Goal: Task Accomplishment & Management: Manage account settings

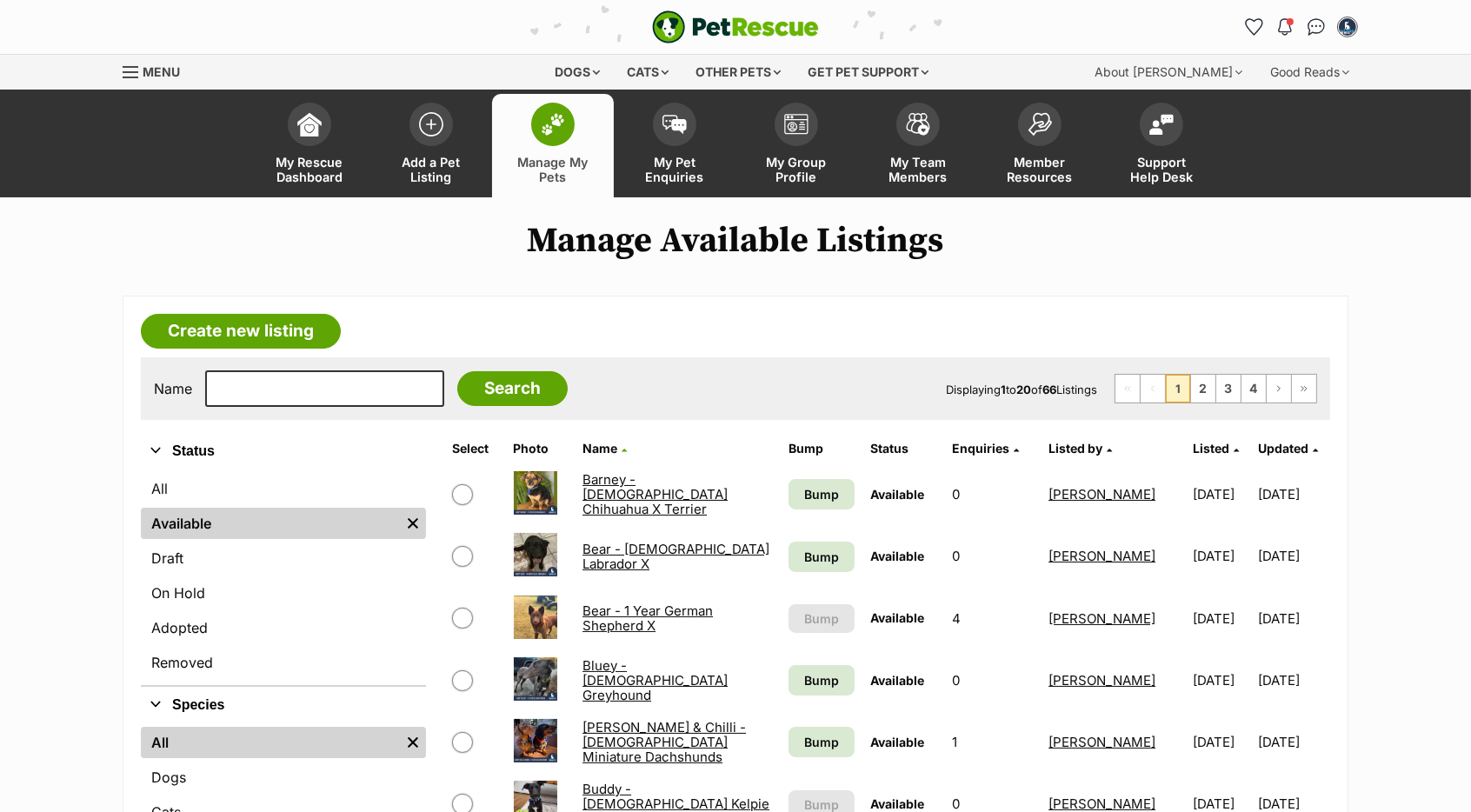
click at [1271, 451] on span "Updated" at bounding box center [1283, 448] width 50 height 14
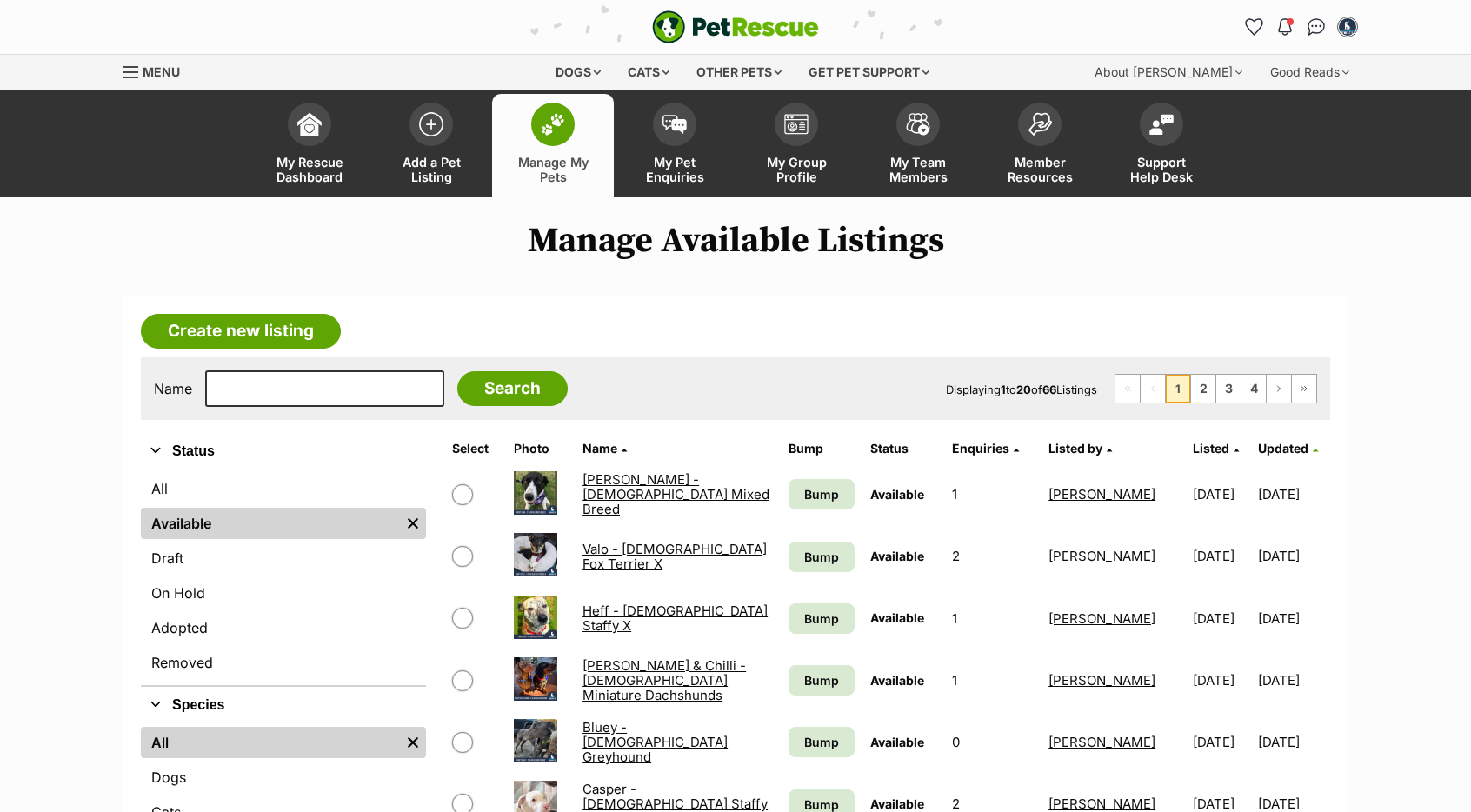
scroll to position [287, 0]
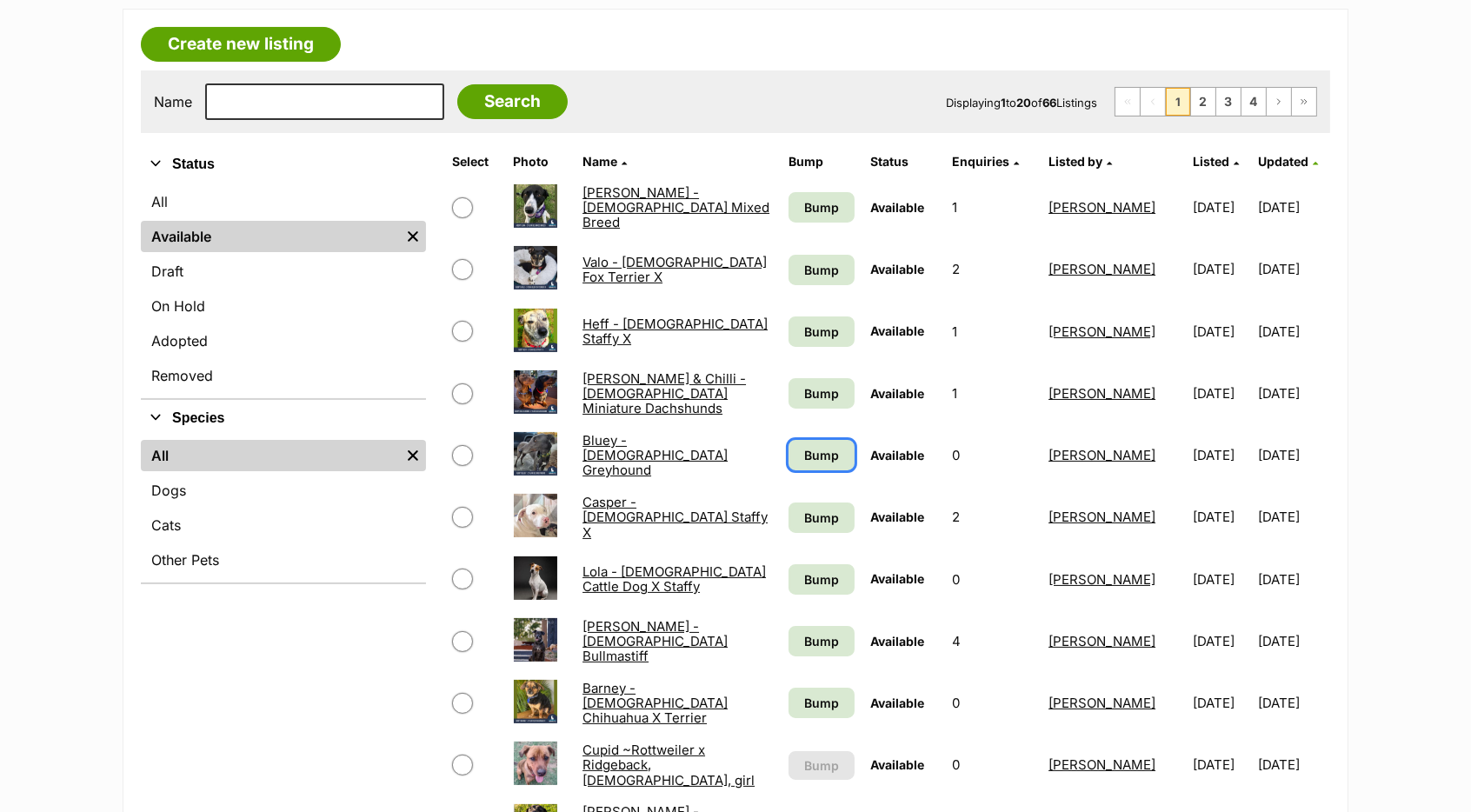
click at [815, 463] on span "Bump" at bounding box center [821, 455] width 35 height 18
drag, startPoint x: 819, startPoint y: 516, endPoint x: 818, endPoint y: 502, distance: 14.0
click at [818, 516] on span "Bump" at bounding box center [821, 518] width 35 height 18
click at [804, 331] on span "Bump" at bounding box center [821, 331] width 35 height 18
click at [820, 388] on span "Bump" at bounding box center [821, 393] width 35 height 18
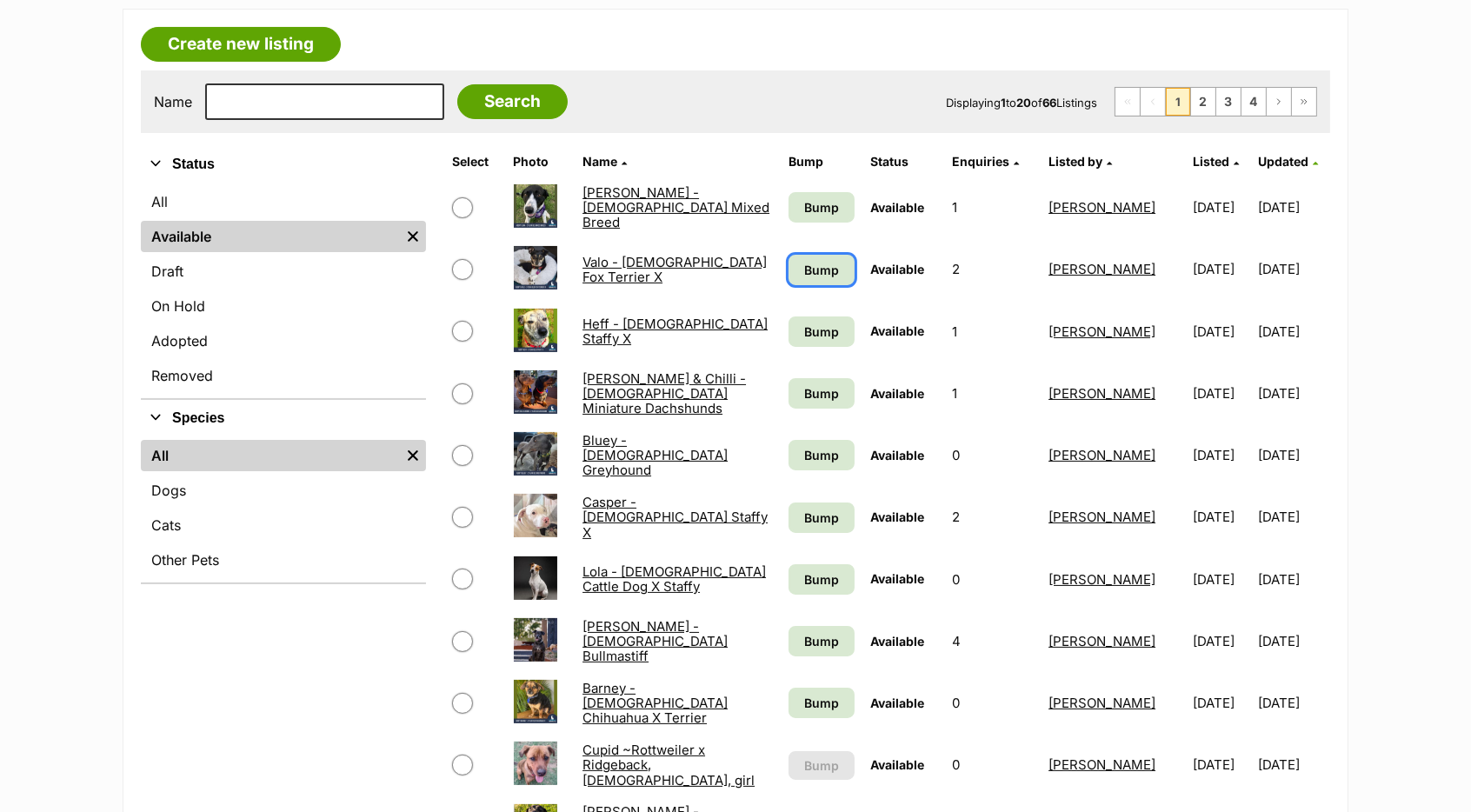
click at [823, 259] on link "Bump" at bounding box center [821, 270] width 66 height 31
click at [817, 211] on span "Bump" at bounding box center [821, 207] width 35 height 18
click at [804, 640] on span "Bump" at bounding box center [821, 641] width 35 height 18
click at [806, 697] on span "Bump" at bounding box center [821, 703] width 35 height 18
click at [824, 565] on link "Bump" at bounding box center [821, 580] width 66 height 31
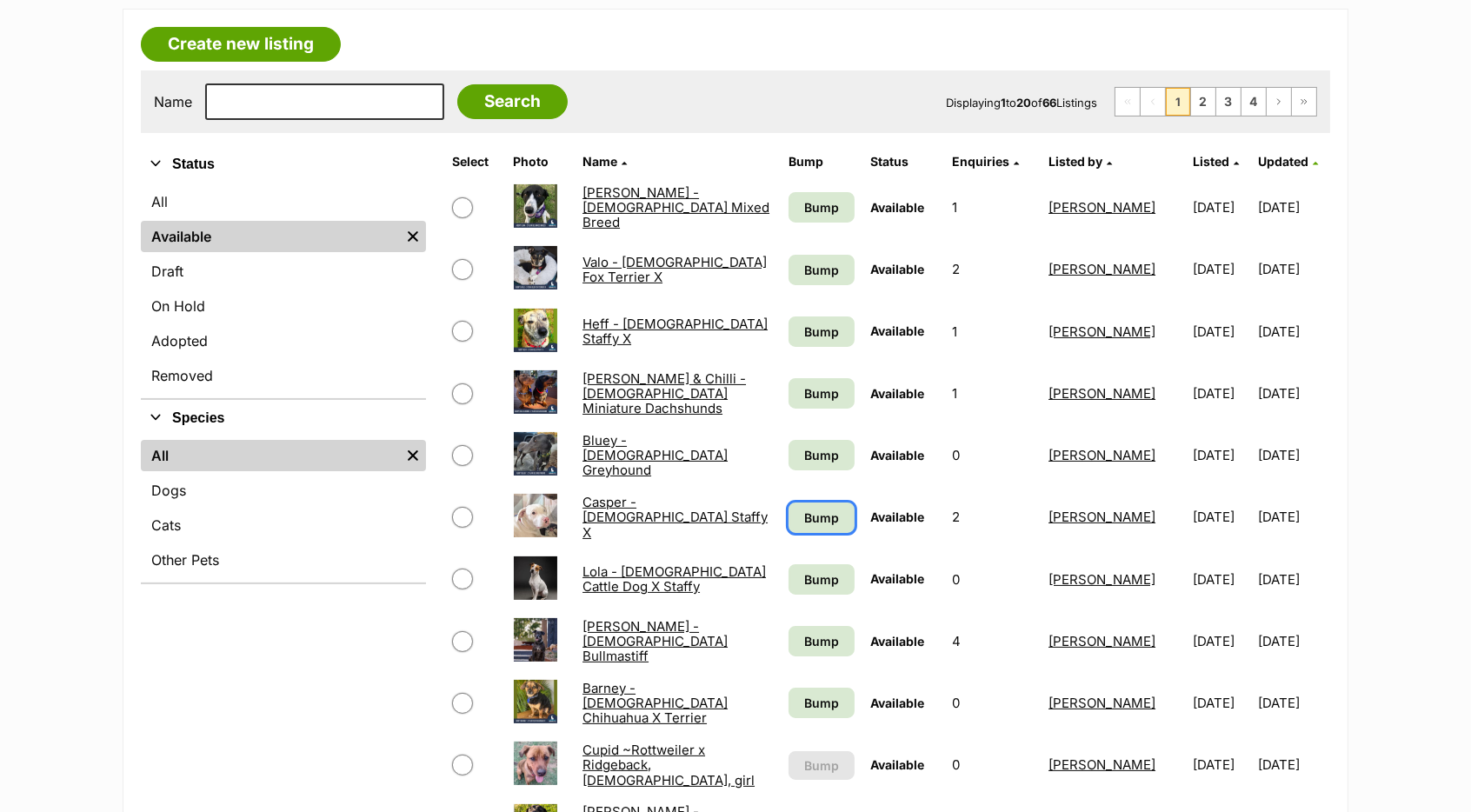
click at [800, 502] on link "Bump" at bounding box center [821, 518] width 66 height 31
click at [819, 449] on span "Bump" at bounding box center [821, 455] width 35 height 18
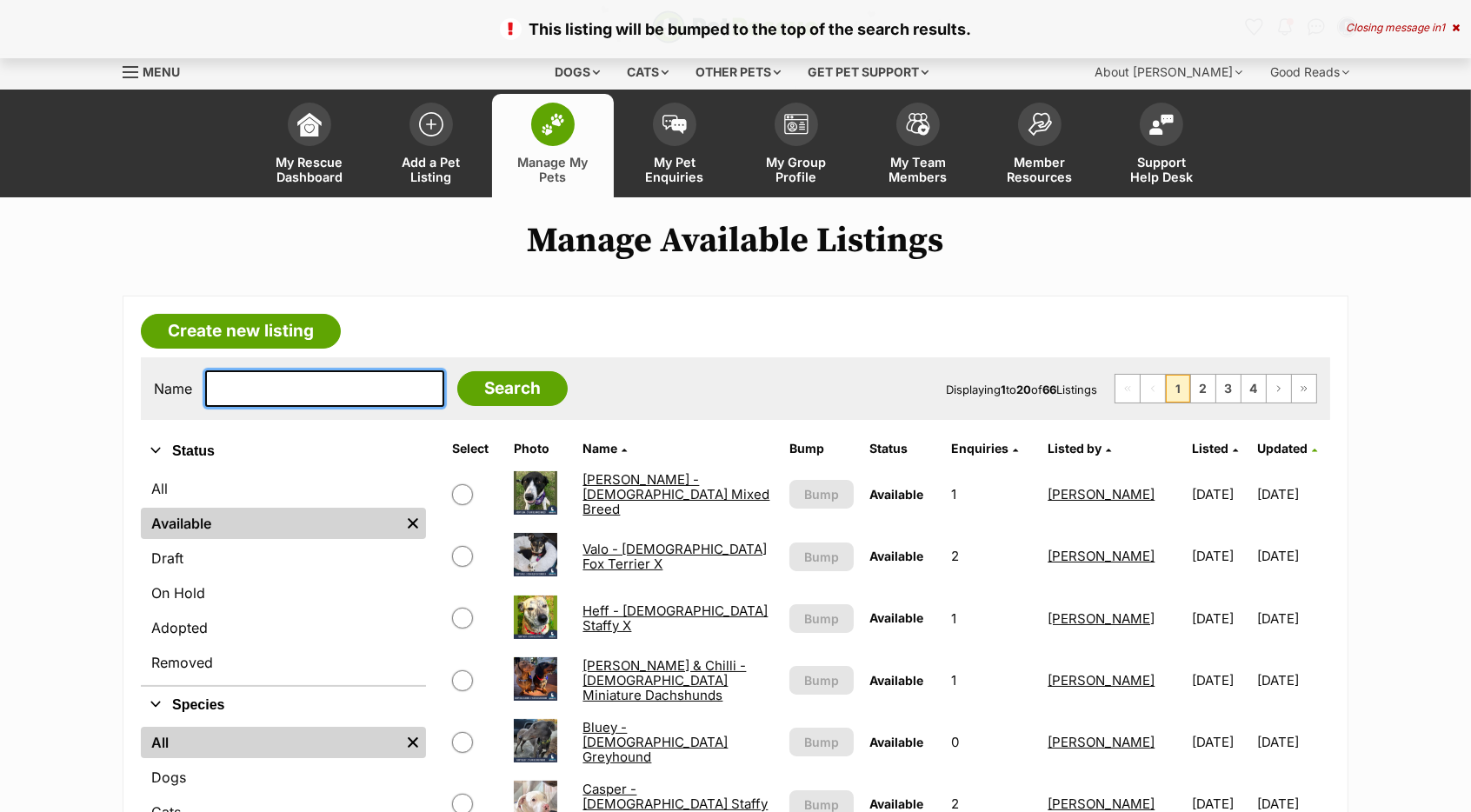
click at [302, 390] on input "text" at bounding box center [325, 388] width 239 height 37
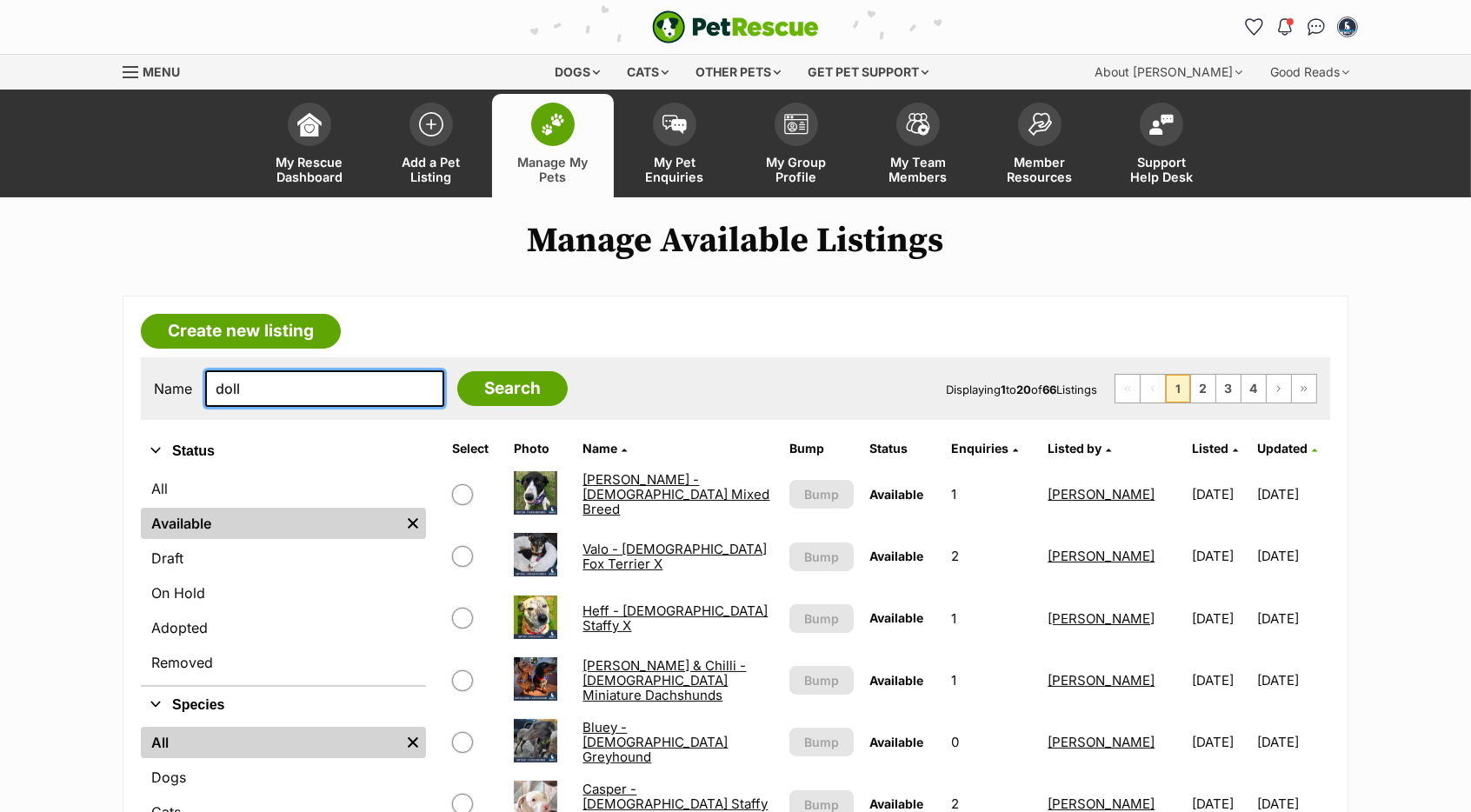
type input "doll"
click at [457, 371] on input "Search" at bounding box center [512, 388] width 111 height 35
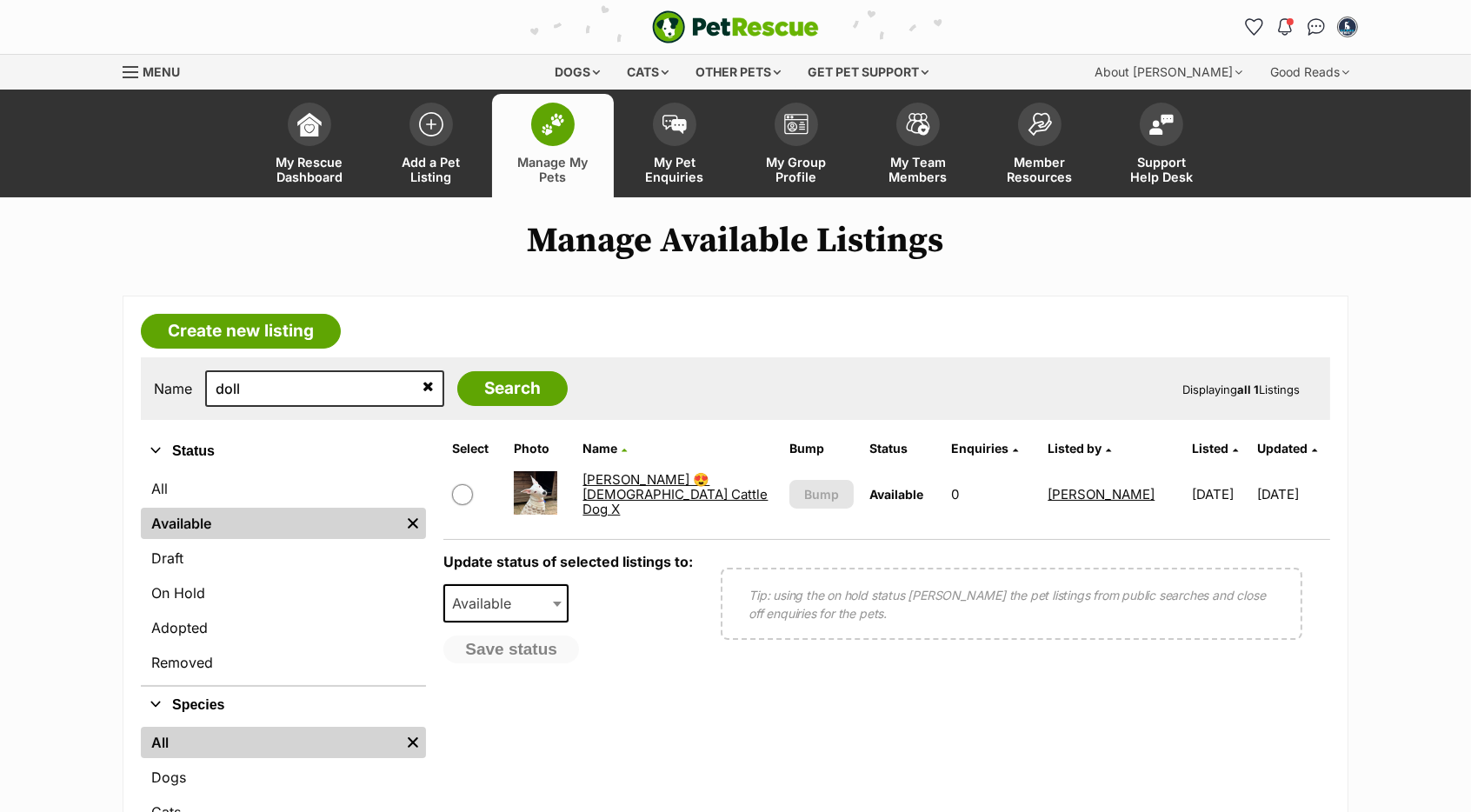
click at [716, 490] on link "Dollie 😍 6 Month Old Cattle Dog X" at bounding box center [675, 494] width 185 height 47
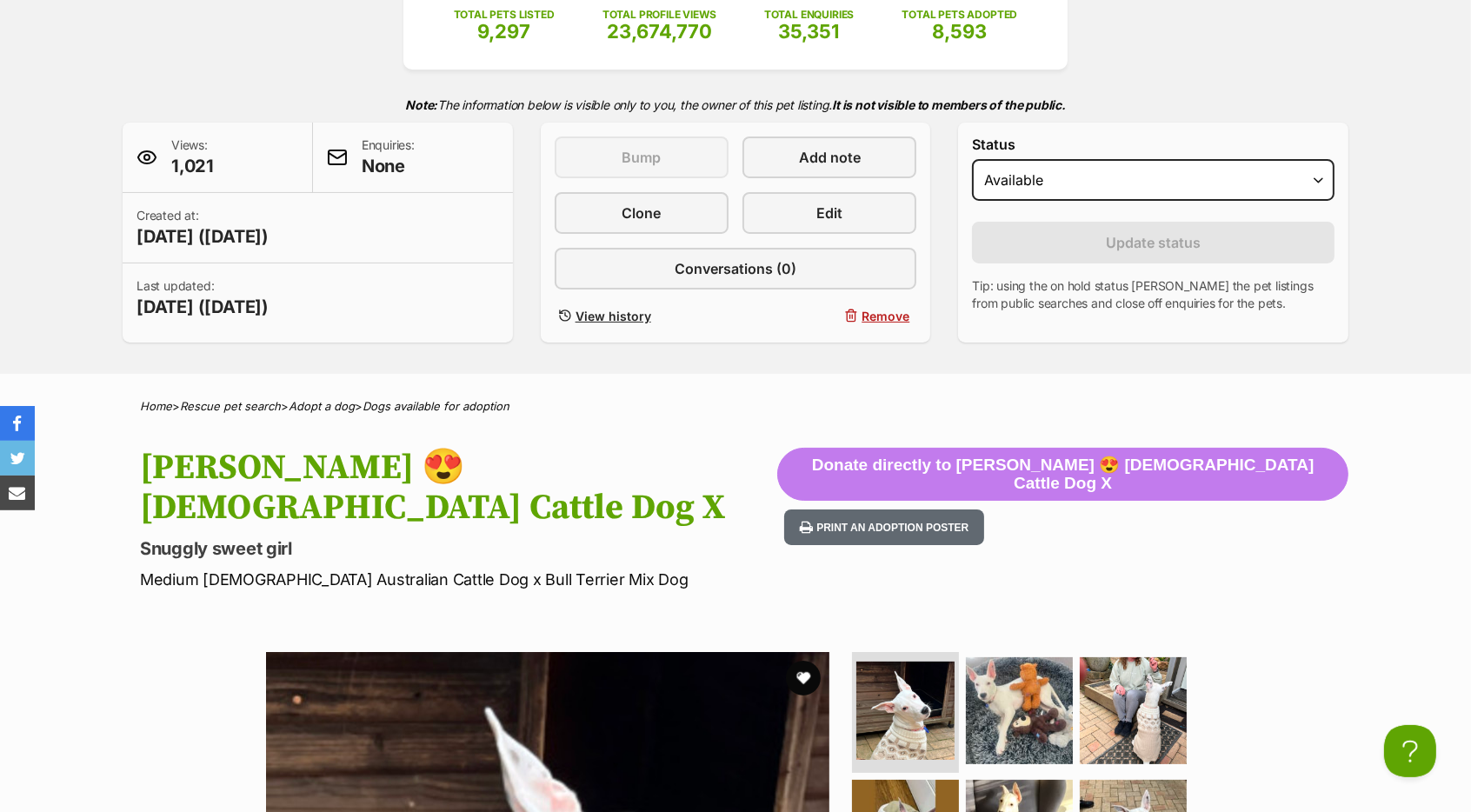
scroll to position [95, 0]
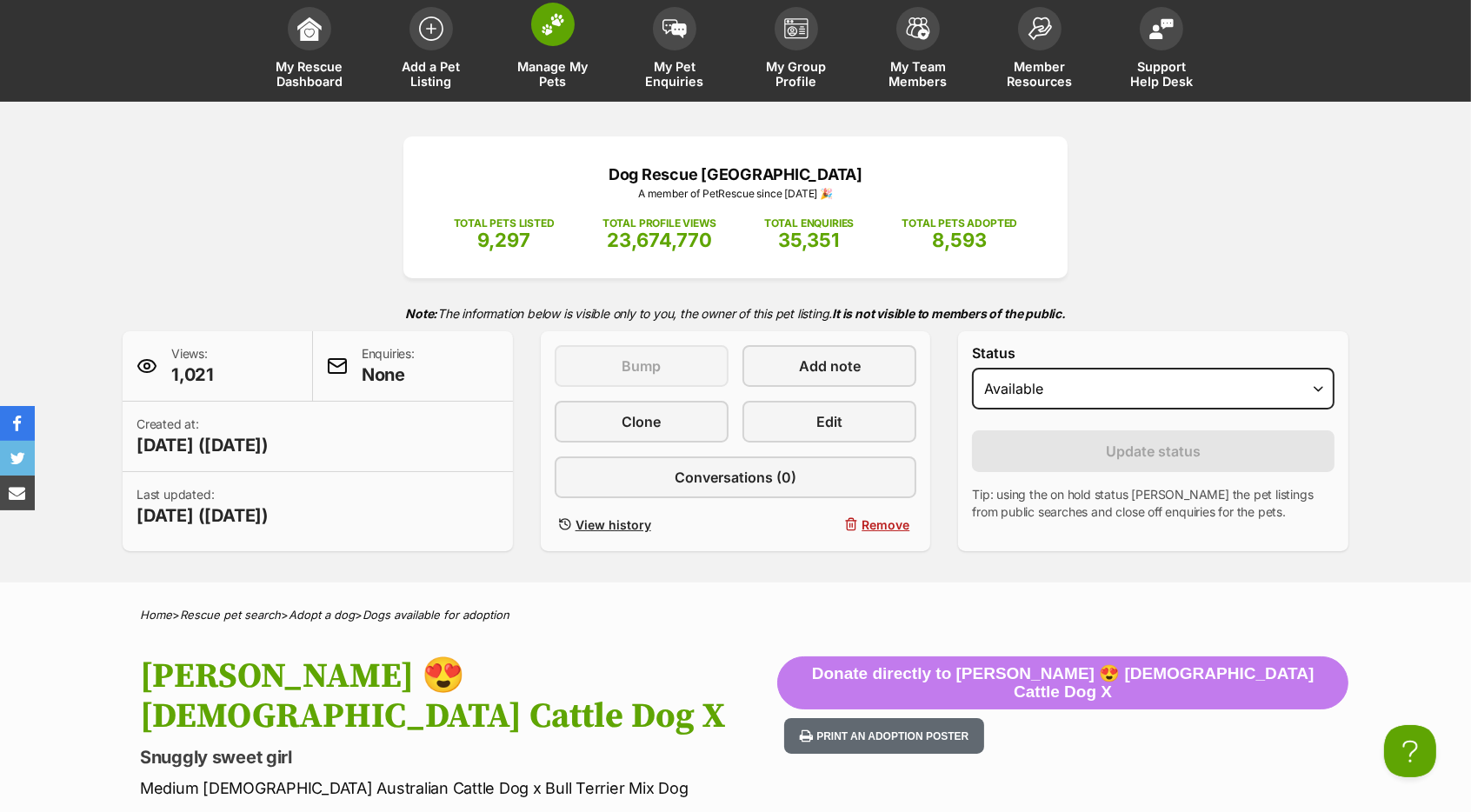
click at [543, 23] on img at bounding box center [553, 23] width 24 height 23
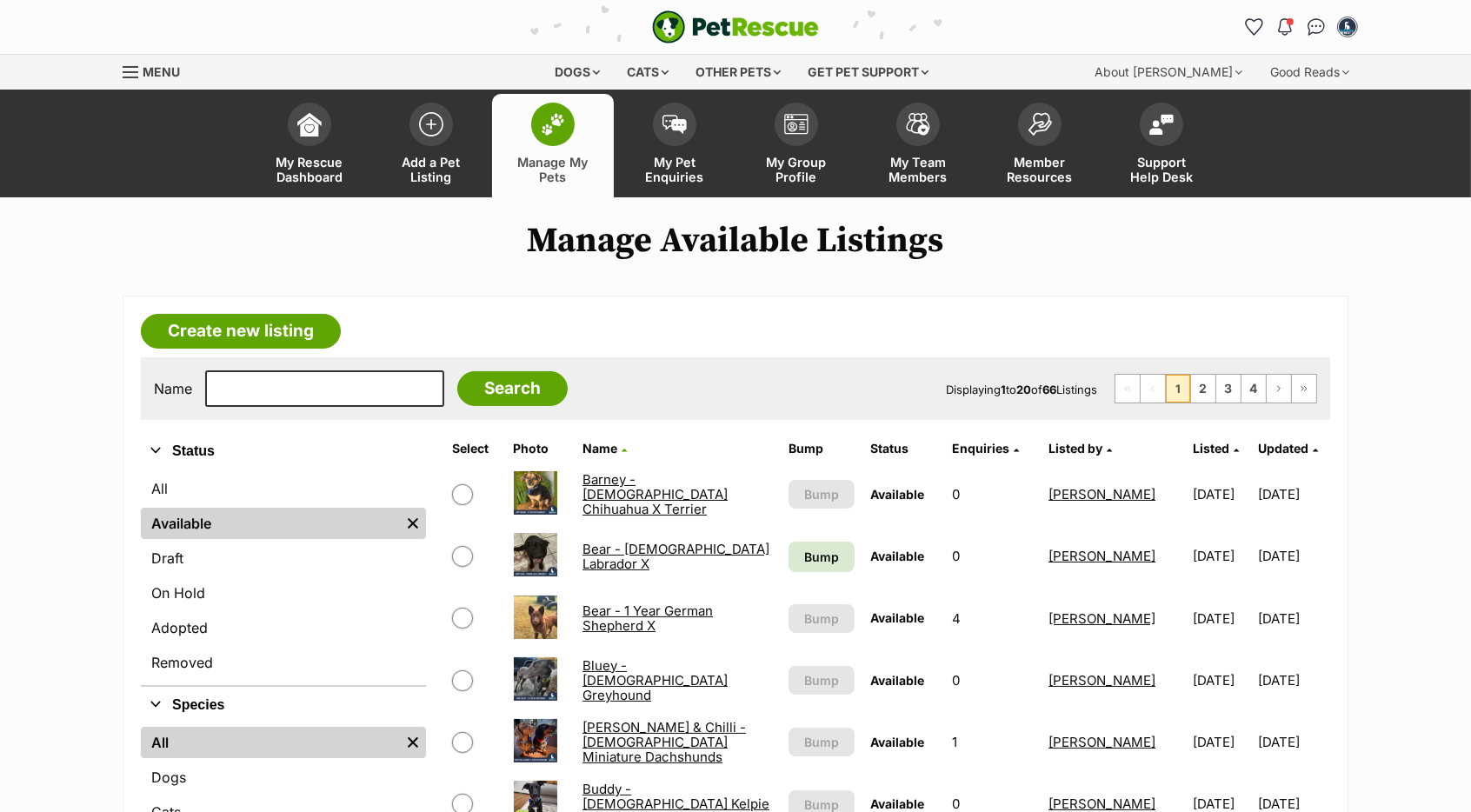
click at [1295, 455] on span "Updated" at bounding box center [1283, 448] width 50 height 14
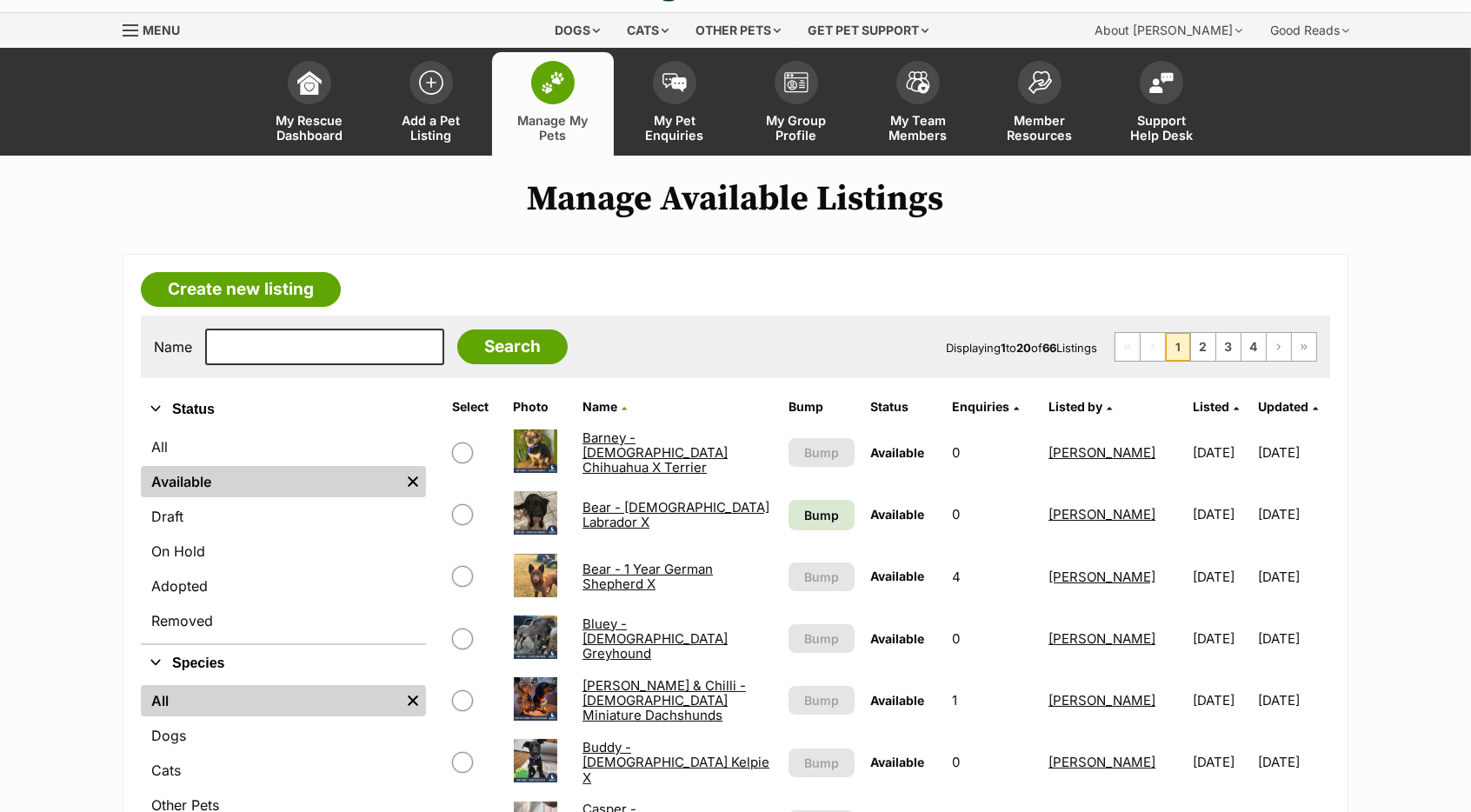
scroll to position [86, 0]
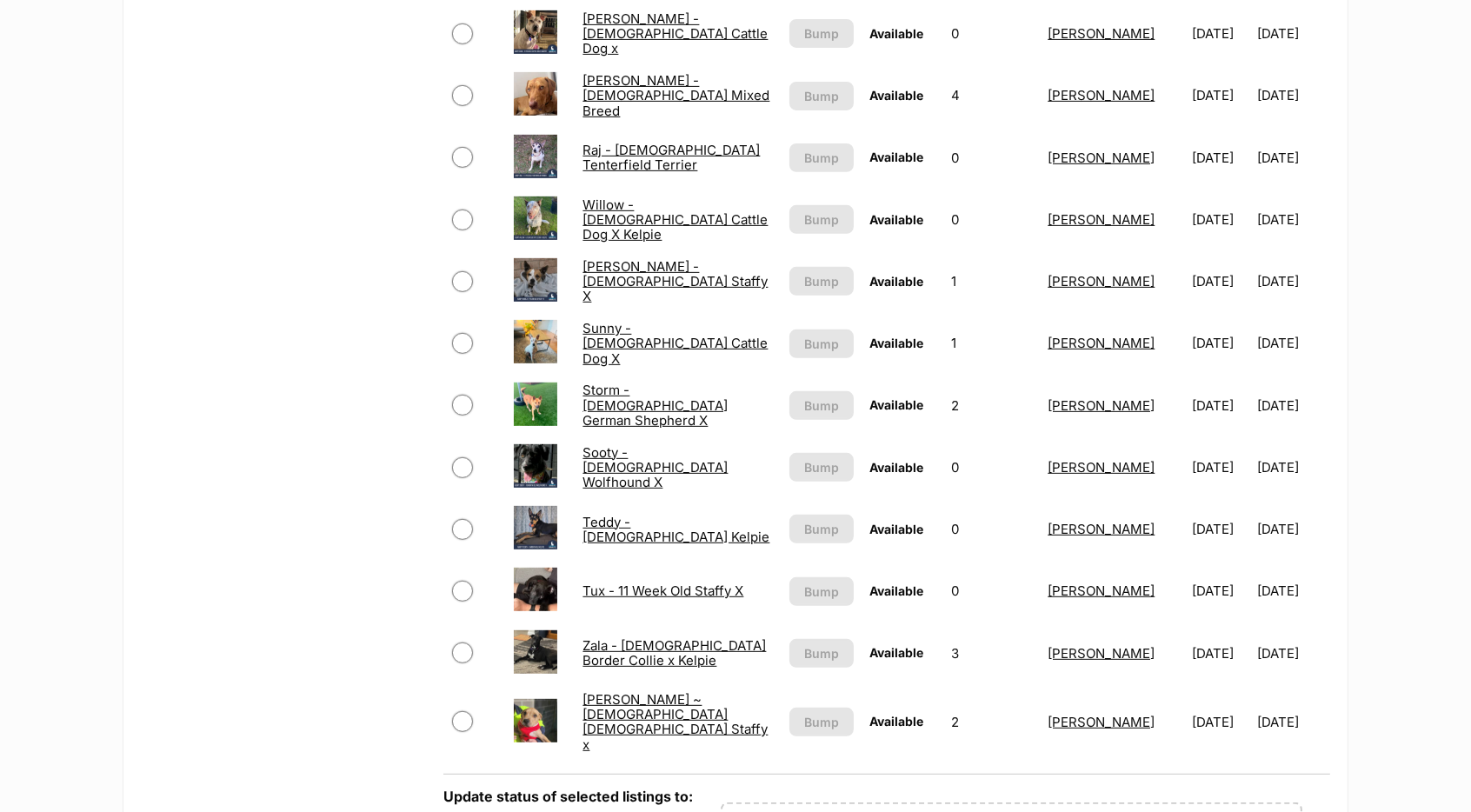
scroll to position [1434, 0]
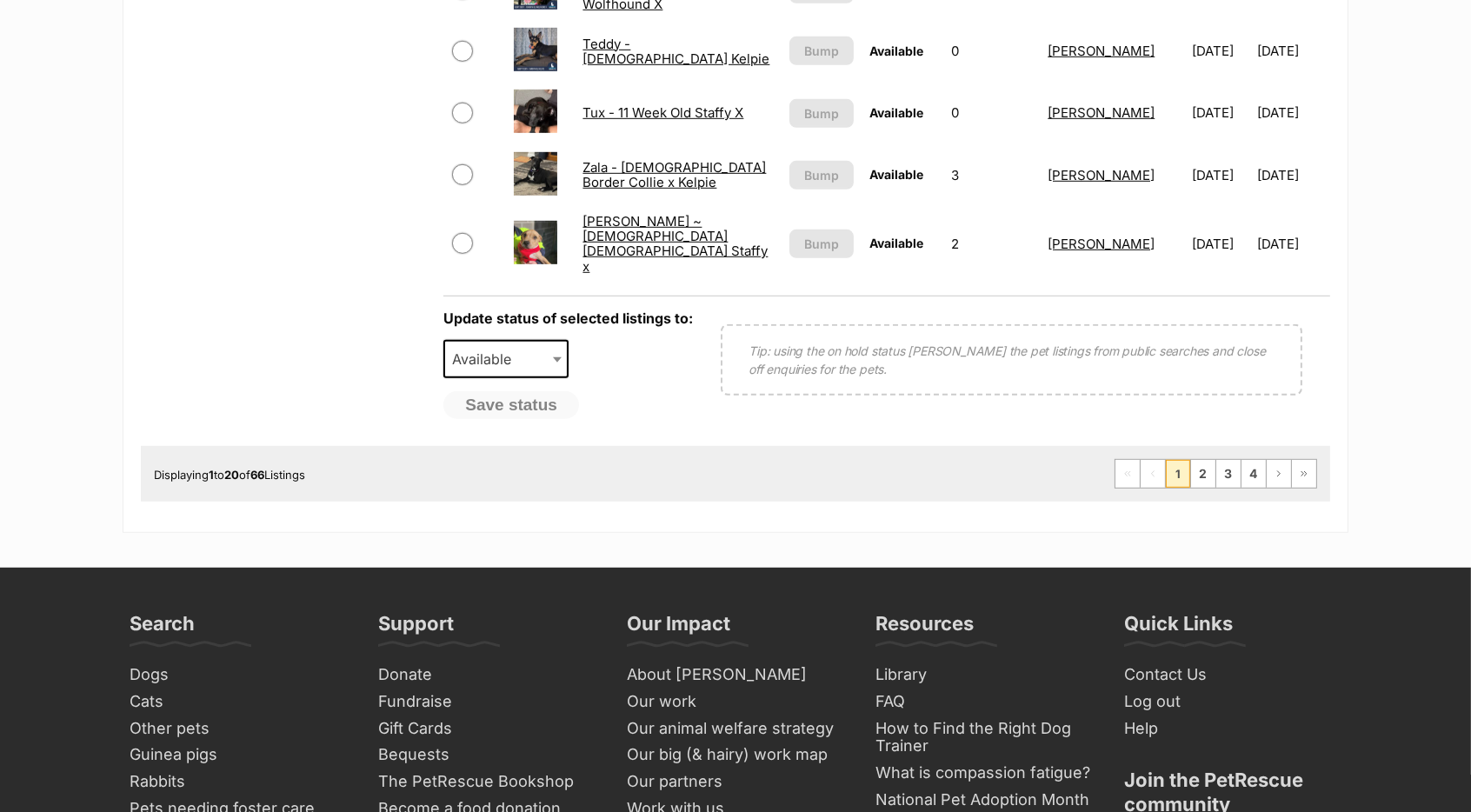
click at [1184, 461] on span "1" at bounding box center [1178, 474] width 24 height 28
click at [1202, 460] on link "2" at bounding box center [1203, 474] width 24 height 28
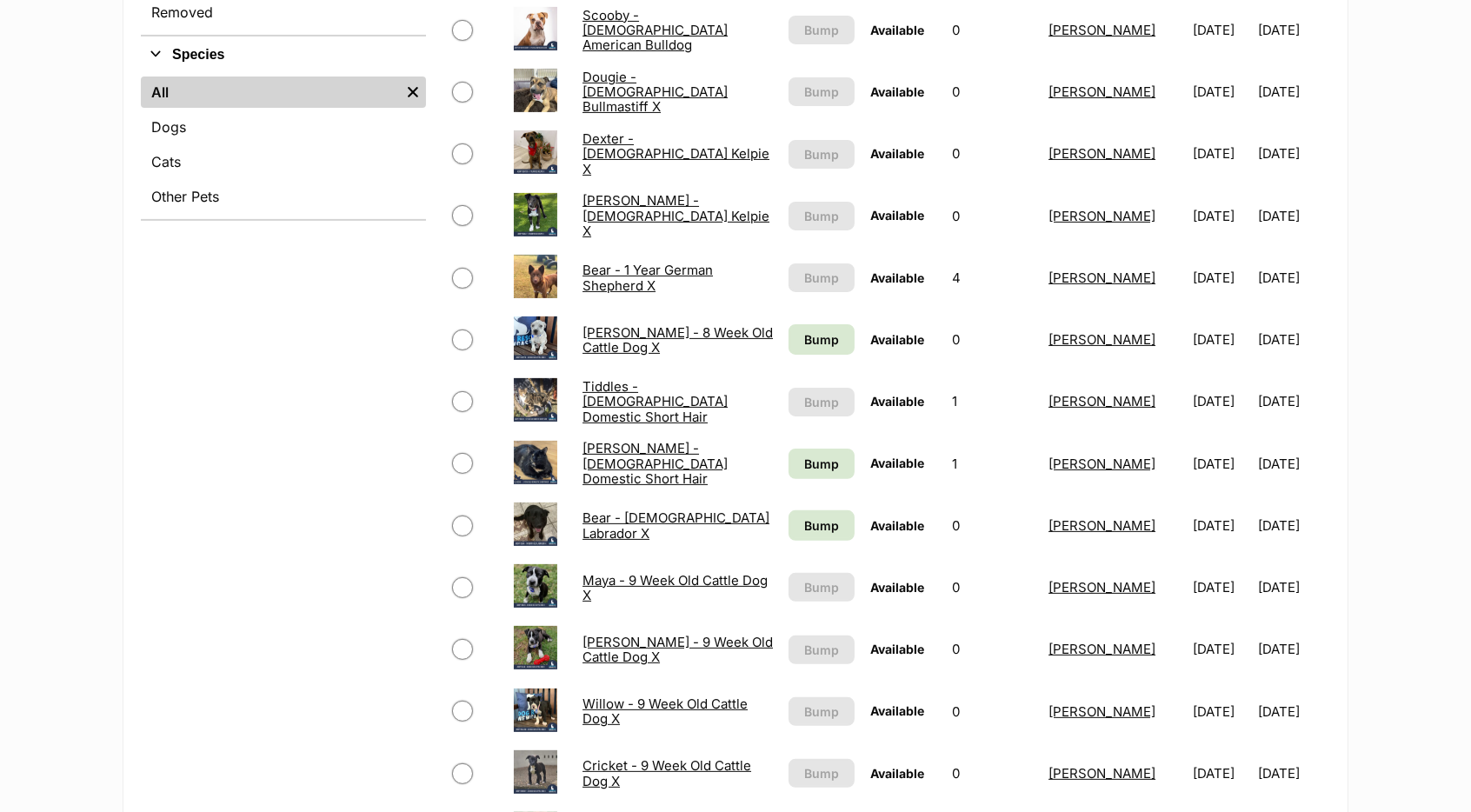
scroll to position [765, 0]
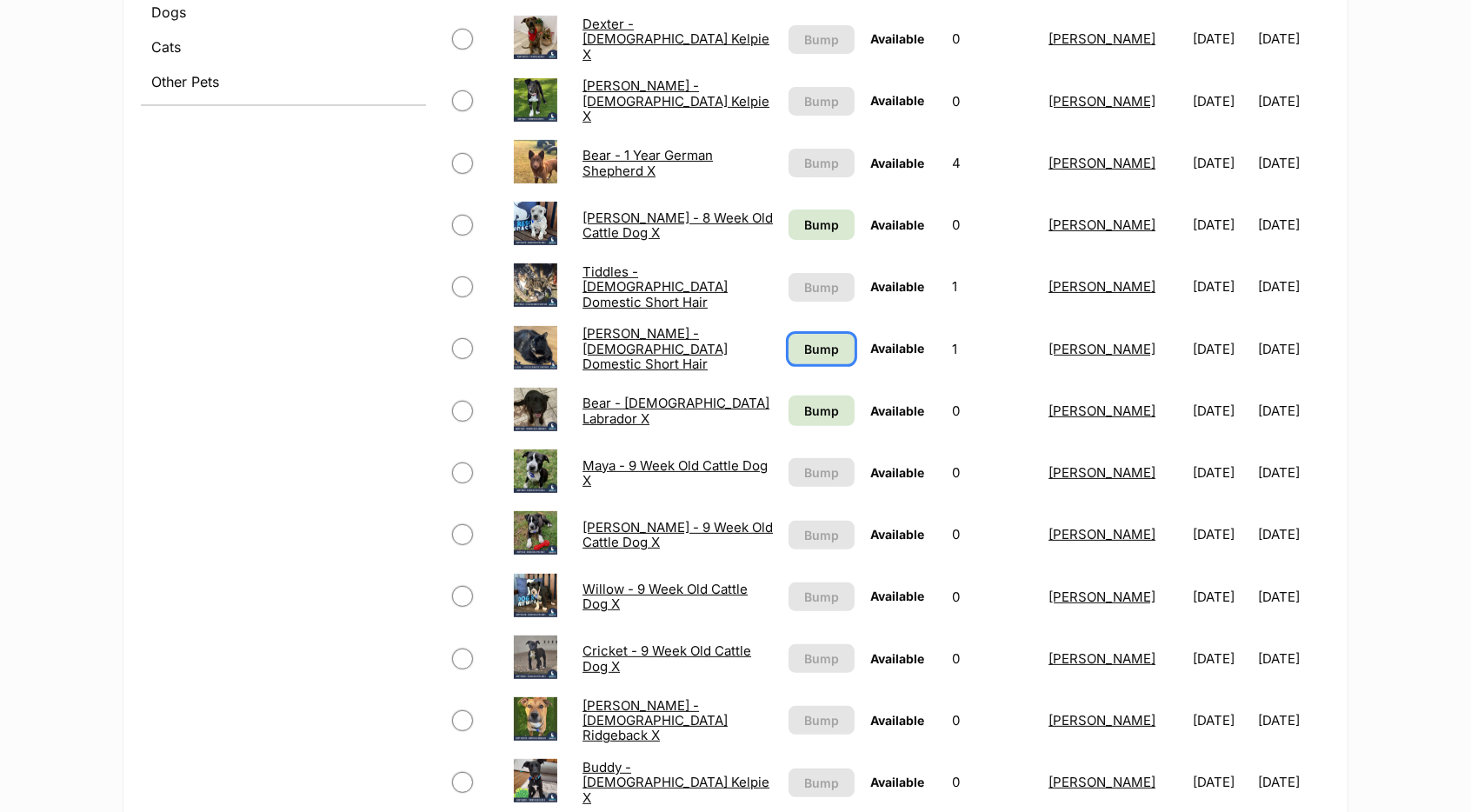
click at [804, 343] on span "Bump" at bounding box center [821, 349] width 35 height 18
click at [810, 410] on span "Bump" at bounding box center [821, 411] width 35 height 18
click at [810, 214] on link "Bump" at bounding box center [821, 225] width 66 height 31
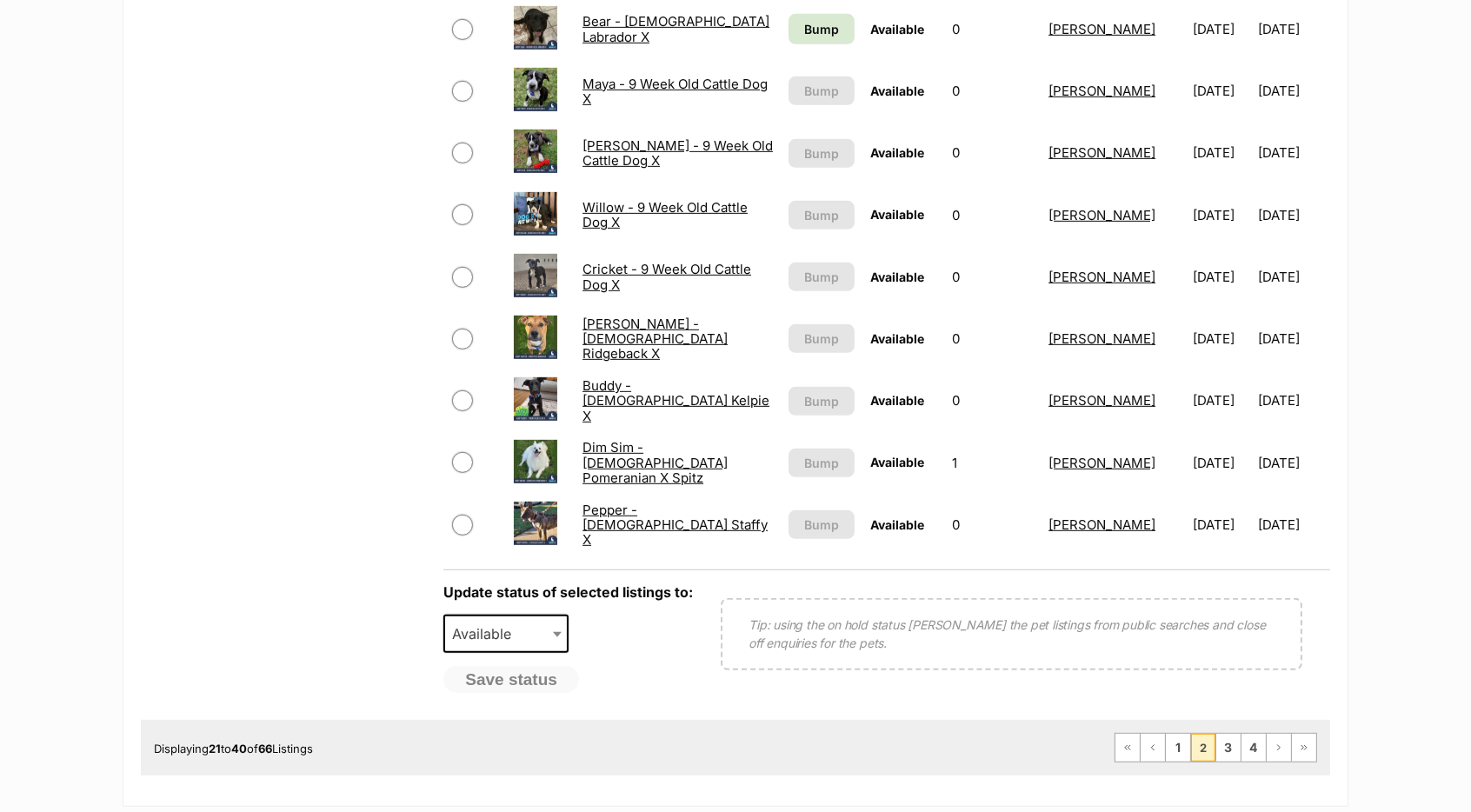
scroll to position [1243, 0]
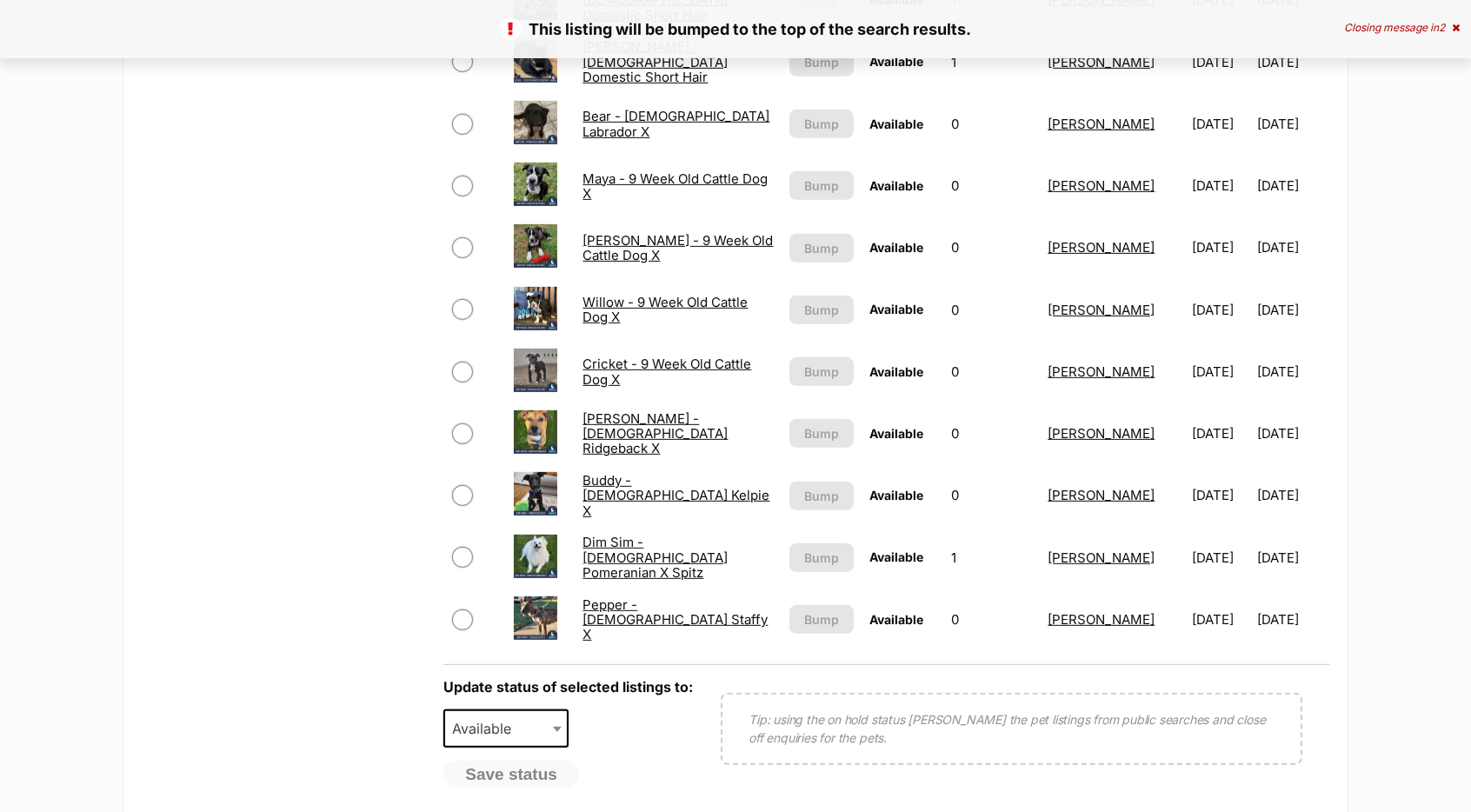
scroll to position [1339, 0]
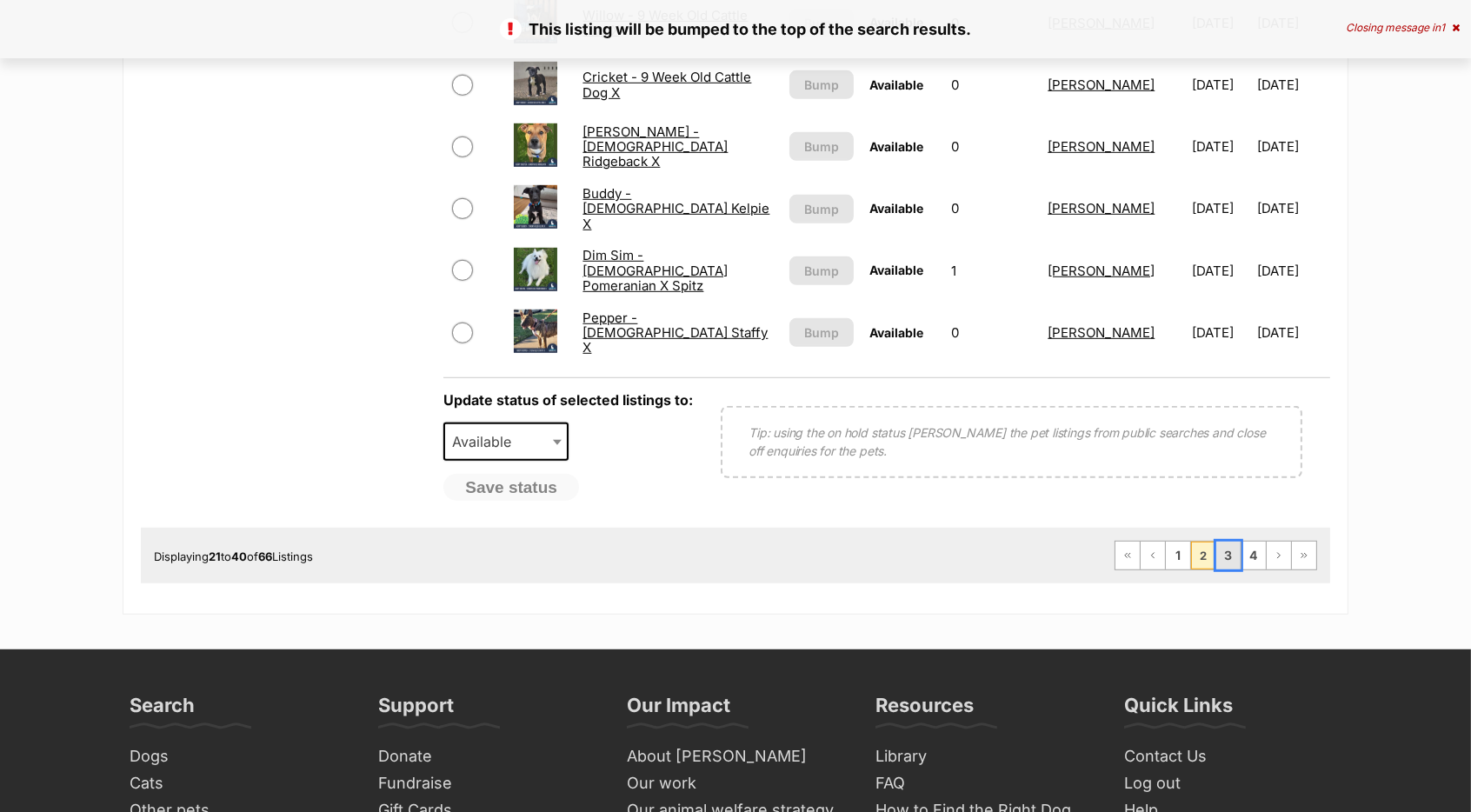
click at [1229, 558] on link "3" at bounding box center [1228, 555] width 24 height 28
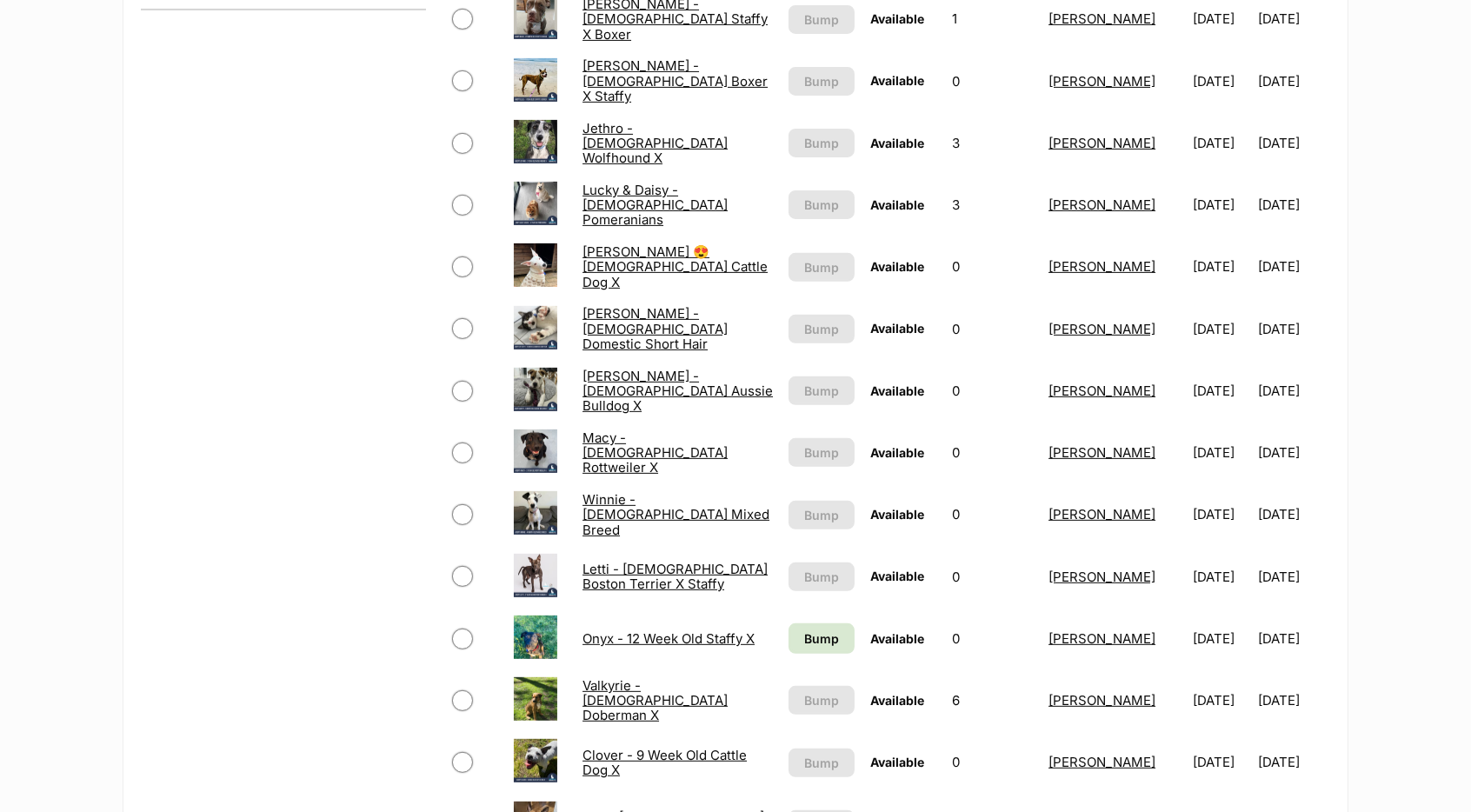
scroll to position [1148, 0]
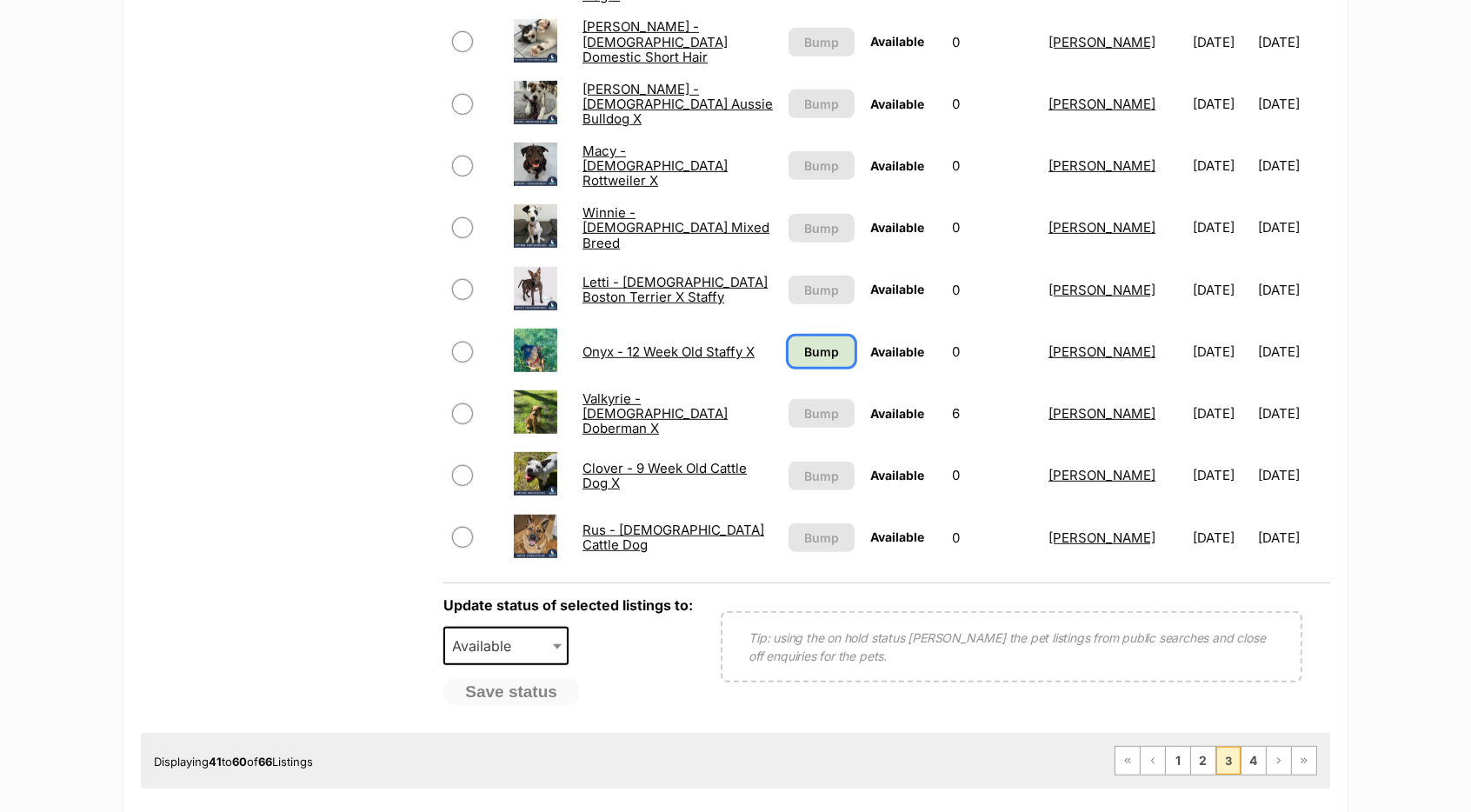
click at [814, 346] on link "Bump" at bounding box center [821, 352] width 66 height 31
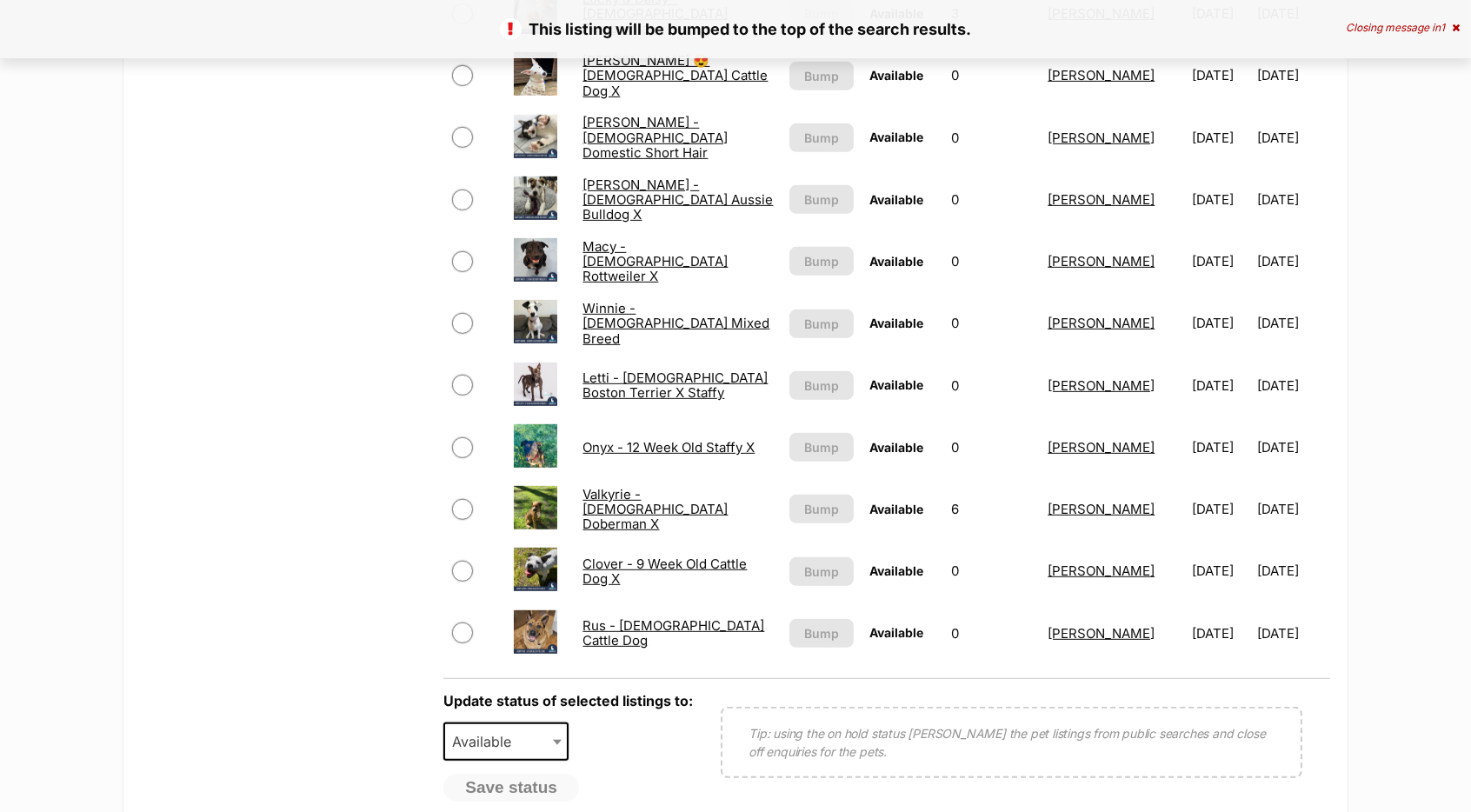
scroll to position [1339, 0]
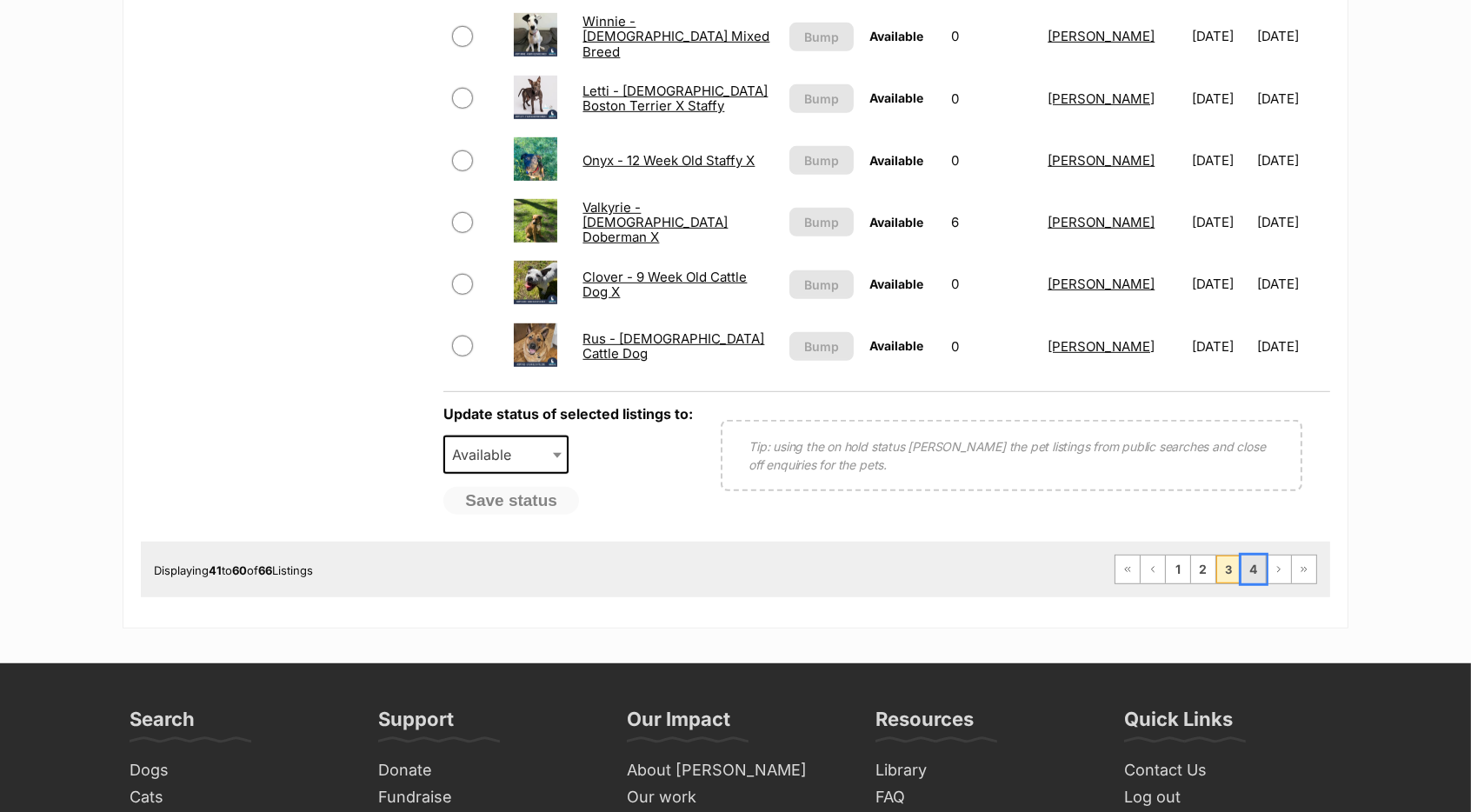
click at [1259, 555] on link "4" at bounding box center [1253, 569] width 24 height 28
